Goal: Find specific page/section: Find specific page/section

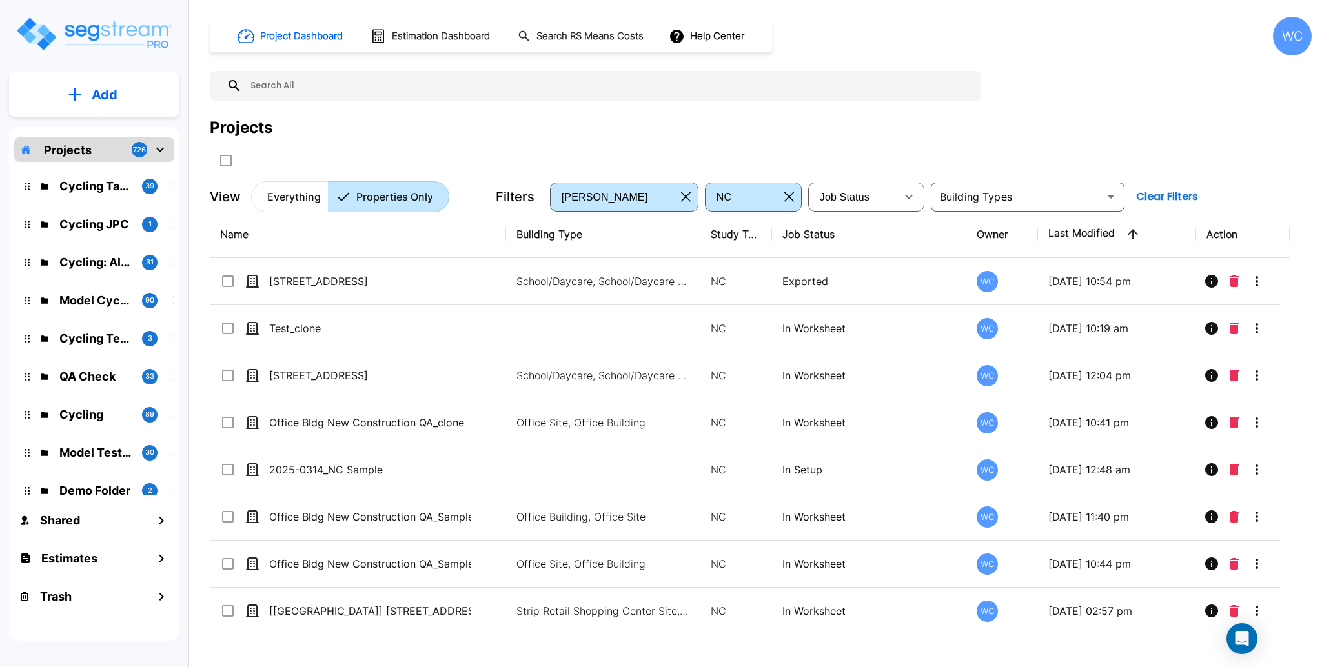
click at [271, 194] on p "Everything" at bounding box center [294, 196] width 54 height 15
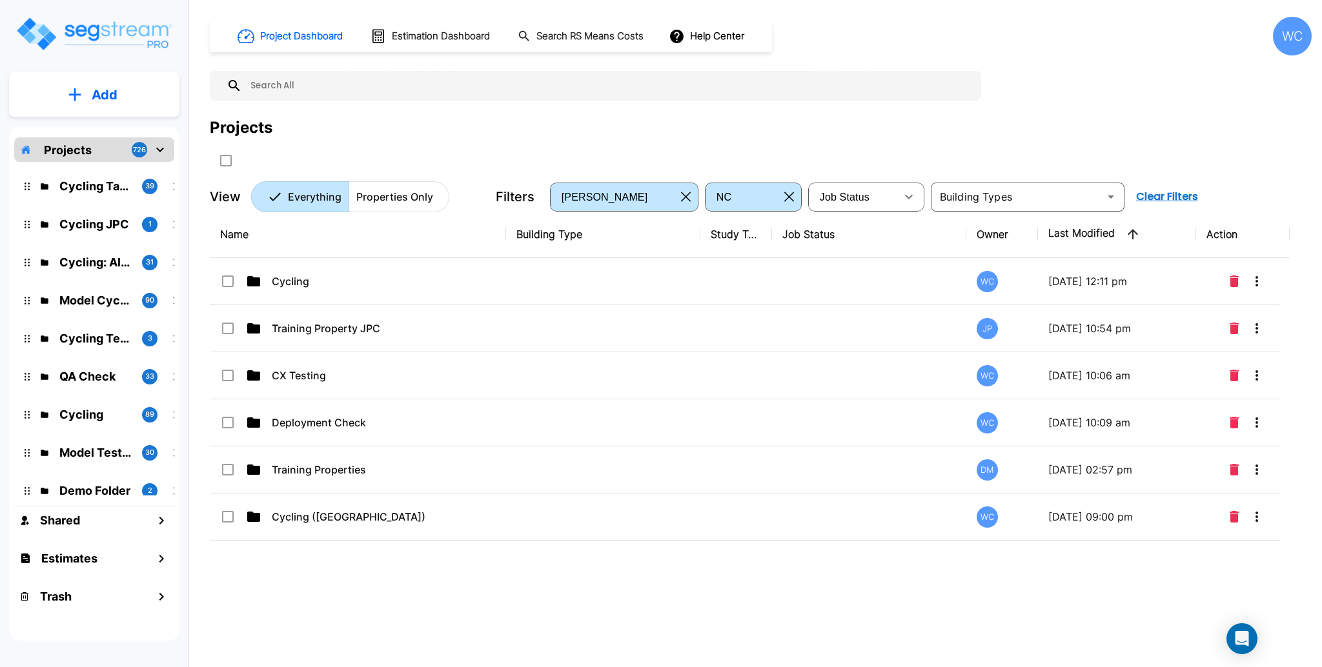
click at [383, 123] on div "Projects" at bounding box center [760, 127] width 1101 height 23
drag, startPoint x: 790, startPoint y: 196, endPoint x: 746, endPoint y: 123, distance: 85.1
click at [790, 196] on icon "button" at bounding box center [789, 197] width 10 height 10
click at [746, 123] on div "Projects" at bounding box center [760, 127] width 1101 height 23
